Goal: Transaction & Acquisition: Obtain resource

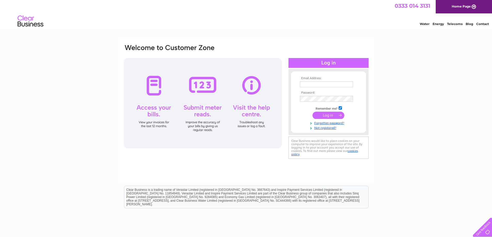
type input "[EMAIL_ADDRESS][DOMAIN_NAME]"
click at [325, 113] on input "submit" at bounding box center [328, 115] width 32 height 7
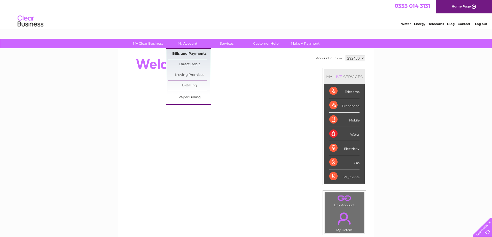
click at [179, 54] on link "Bills and Payments" at bounding box center [189, 54] width 43 height 10
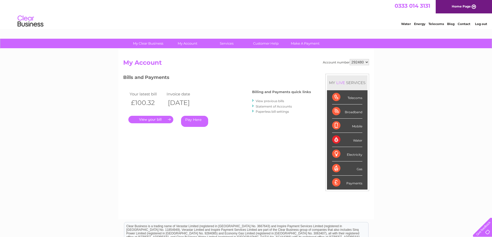
click at [156, 121] on link "." at bounding box center [150, 119] width 45 height 7
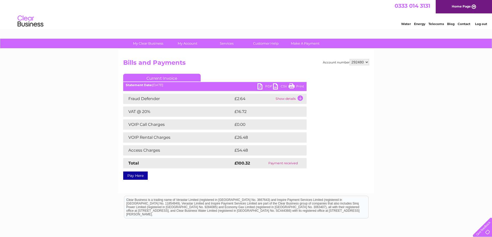
click at [254, 85] on div "Statement Date: 09/09/2025" at bounding box center [214, 85] width 183 height 4
click at [260, 86] on link "PDF" at bounding box center [264, 86] width 15 height 7
click at [267, 85] on link "PDF" at bounding box center [264, 86] width 15 height 7
click at [268, 85] on link "PDF" at bounding box center [264, 86] width 15 height 7
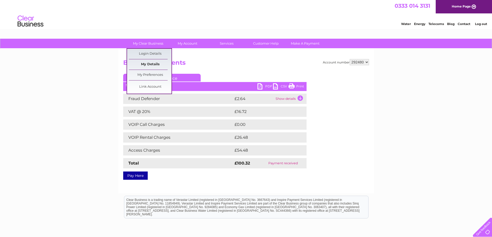
click at [154, 65] on link "My Details" at bounding box center [150, 64] width 43 height 10
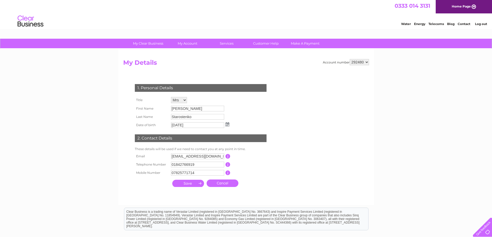
click at [54, 147] on div "My Clear Business Login Details My Details My Preferences Link Account My Accou…" at bounding box center [246, 166] width 492 height 255
click at [366, 62] on select "292480" at bounding box center [358, 62] width 19 height 6
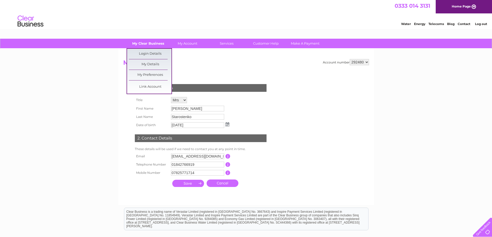
click at [149, 42] on link "My Clear Business" at bounding box center [148, 44] width 43 height 10
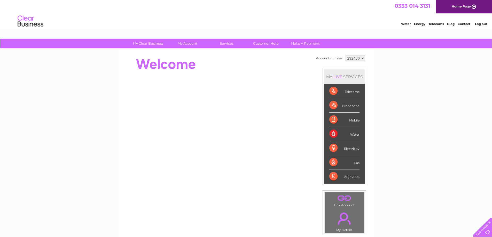
click at [252, 61] on div at bounding box center [217, 64] width 188 height 21
